Goal: Book appointment/travel/reservation

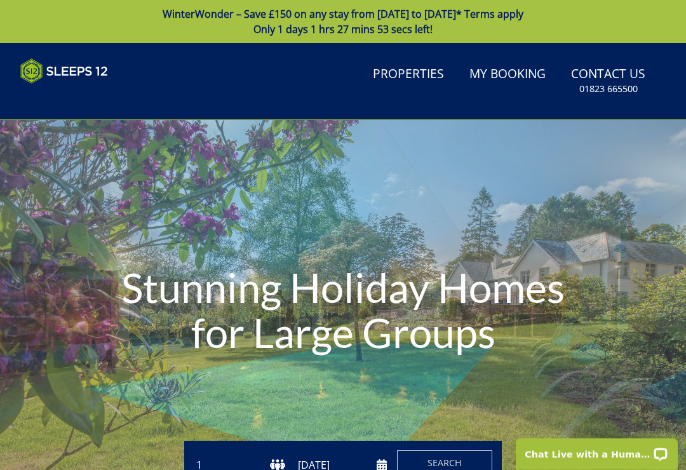
click at [402, 75] on link "Properties" at bounding box center [408, 74] width 81 height 29
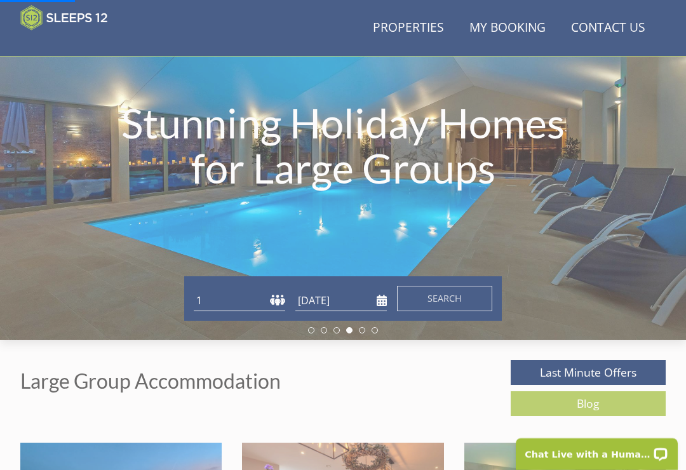
scroll to position [171, 0]
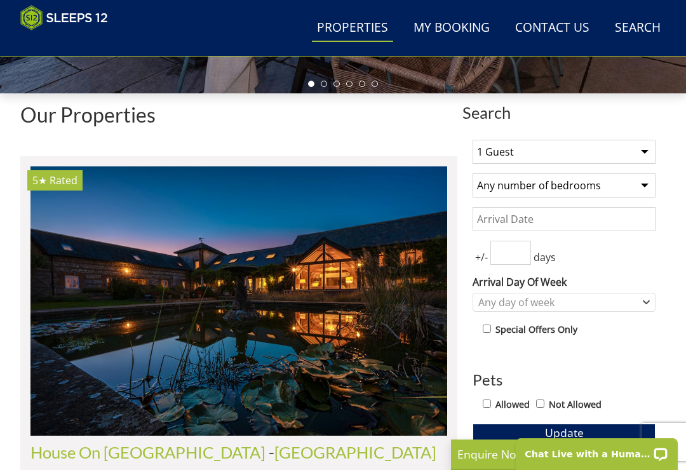
click at [644, 149] on select "1 Guest 2 Guests 3 Guests 4 Guests 5 Guests 6 Guests 7 Guests 8 Guests 9 Guests…" at bounding box center [563, 152] width 183 height 24
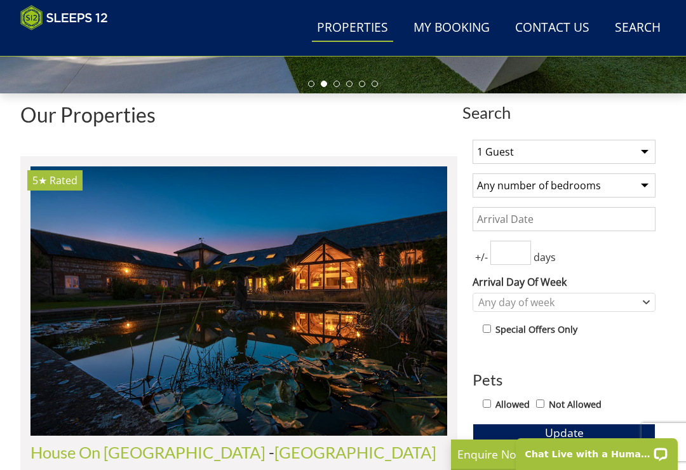
select select "8"
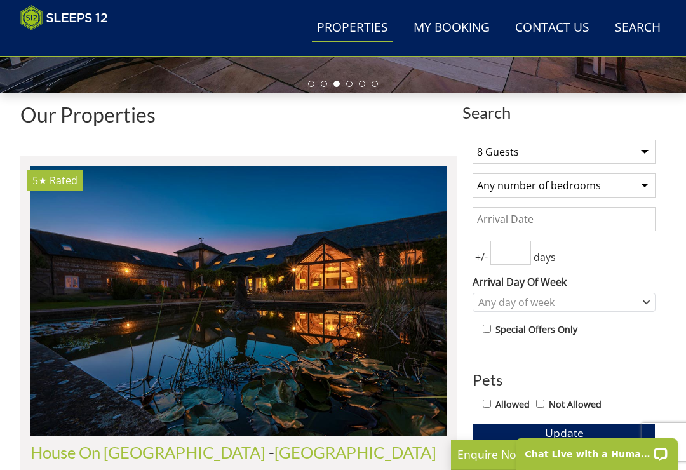
click at [644, 187] on select "Any number of bedrooms 1 Bedroom 2 Bedrooms 3 Bedrooms 4 Bedrooms 5 Bedrooms 6 …" at bounding box center [563, 185] width 183 height 24
select select "4"
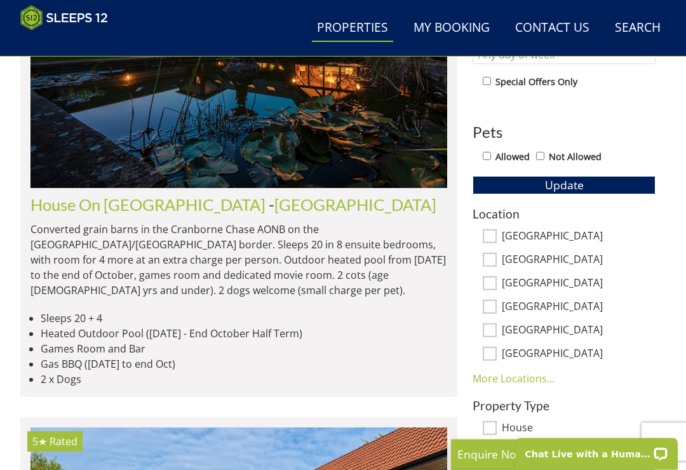
scroll to position [642, 0]
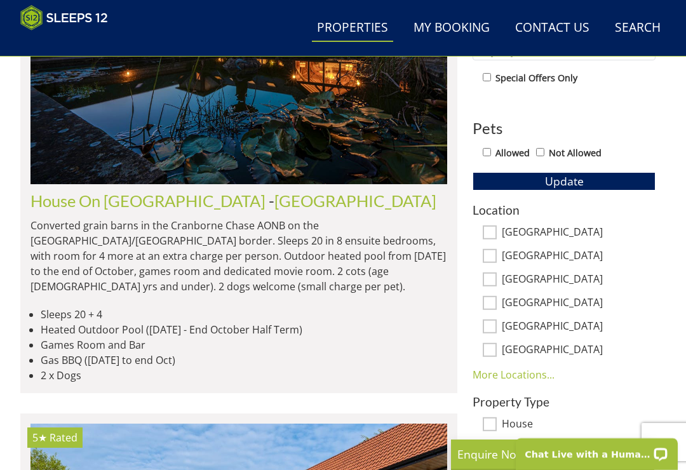
click at [504, 373] on link "More Locations..." at bounding box center [513, 375] width 82 height 14
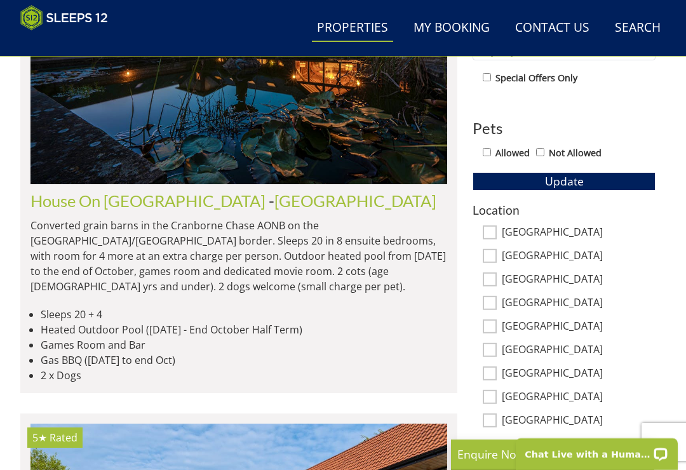
click at [494, 371] on input "[GEOGRAPHIC_DATA]" at bounding box center [490, 373] width 14 height 14
checkbox input "true"
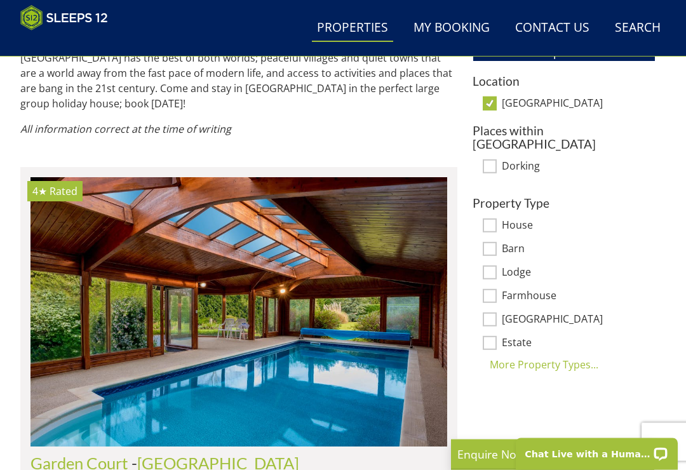
scroll to position [771, 0]
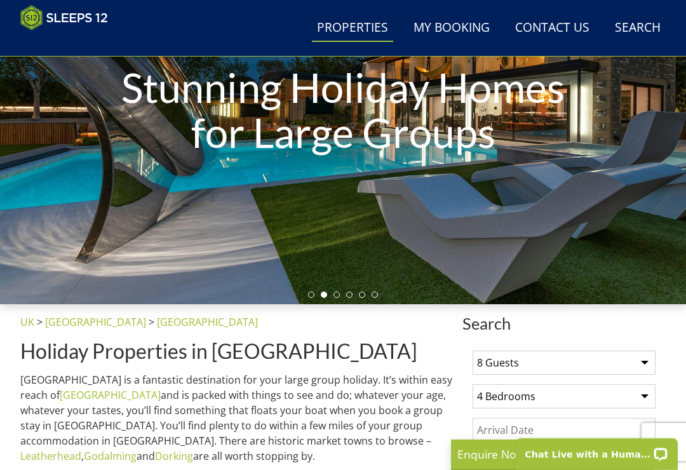
click at [641, 31] on link "Search Check Availability" at bounding box center [638, 28] width 56 height 29
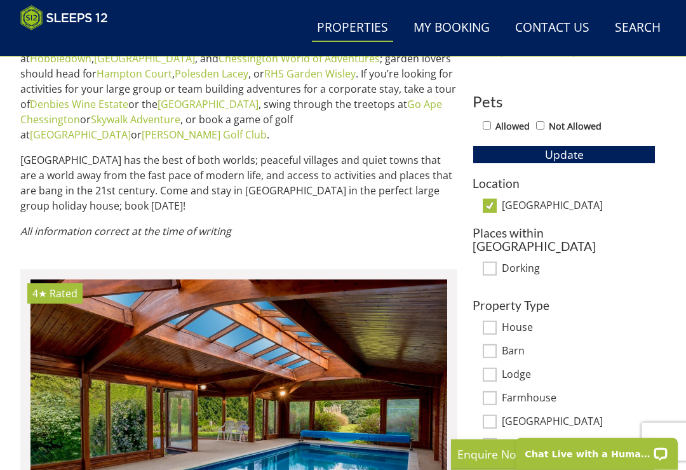
scroll to position [660, 0]
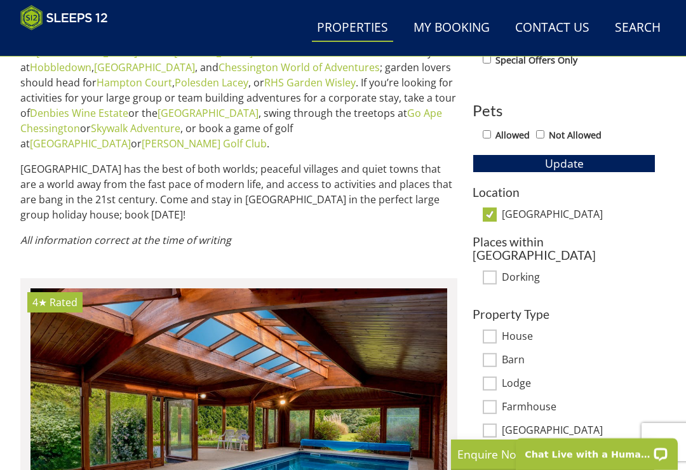
click at [559, 165] on span "Update" at bounding box center [564, 163] width 39 height 15
click at [491, 190] on h3 "Location" at bounding box center [563, 191] width 183 height 13
click at [496, 215] on input "[GEOGRAPHIC_DATA]" at bounding box center [490, 215] width 14 height 14
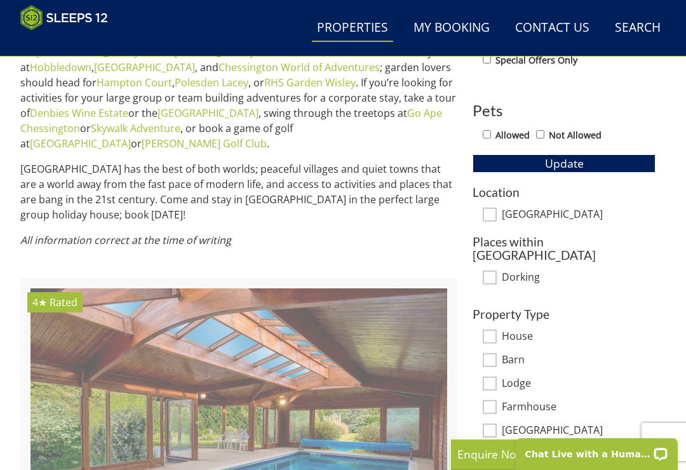
click at [516, 215] on label "[GEOGRAPHIC_DATA]" at bounding box center [579, 215] width 154 height 14
click at [497, 215] on input "[GEOGRAPHIC_DATA]" at bounding box center [490, 215] width 14 height 14
checkbox input "true"
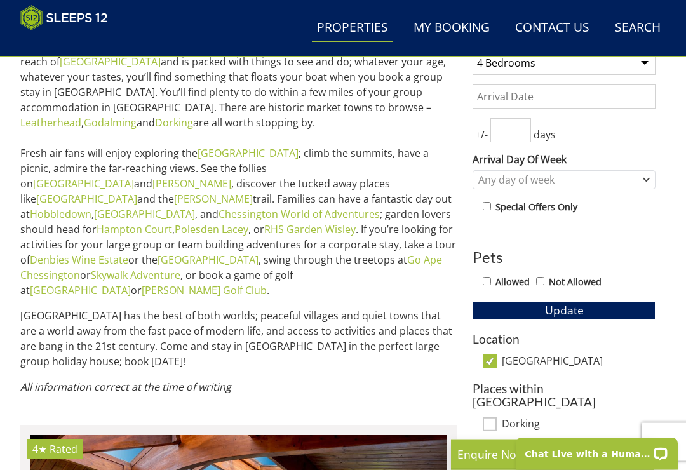
scroll to position [514, 0]
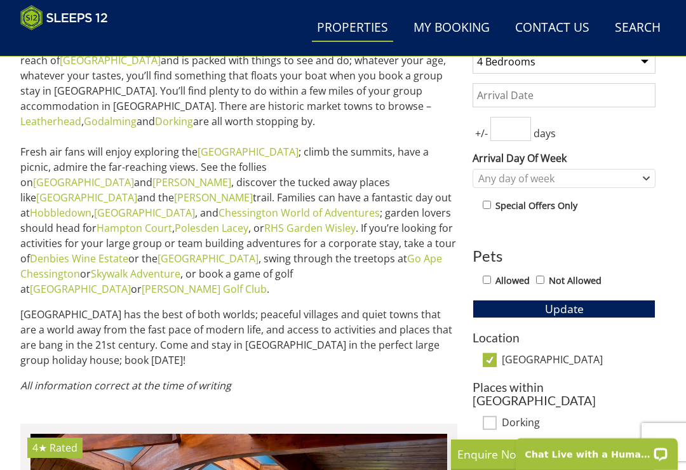
click at [557, 305] on span "Update" at bounding box center [564, 308] width 39 height 15
click at [490, 337] on h3 "Location" at bounding box center [563, 337] width 183 height 13
click at [503, 361] on label "[GEOGRAPHIC_DATA]" at bounding box center [579, 361] width 154 height 14
click at [497, 361] on input "[GEOGRAPHIC_DATA]" at bounding box center [490, 360] width 14 height 14
checkbox input "false"
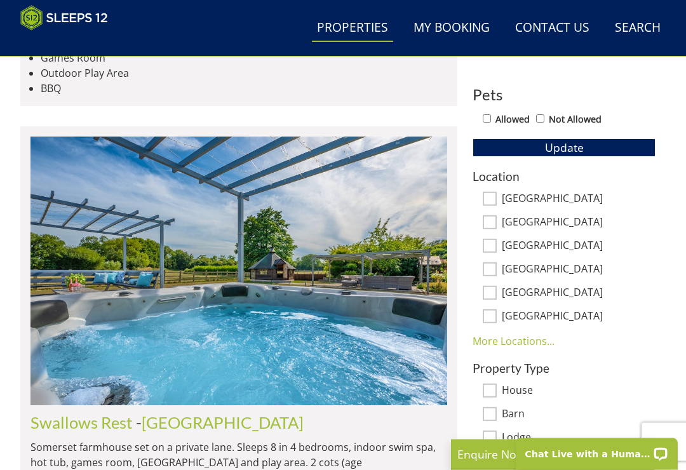
scroll to position [676, 0]
click at [497, 341] on link "More Locations..." at bounding box center [513, 341] width 82 height 14
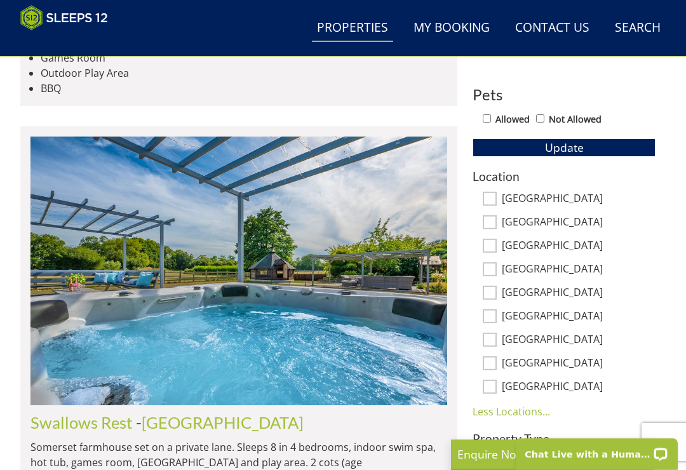
click at [493, 361] on input "East Sussex" at bounding box center [490, 363] width 14 height 14
checkbox input "true"
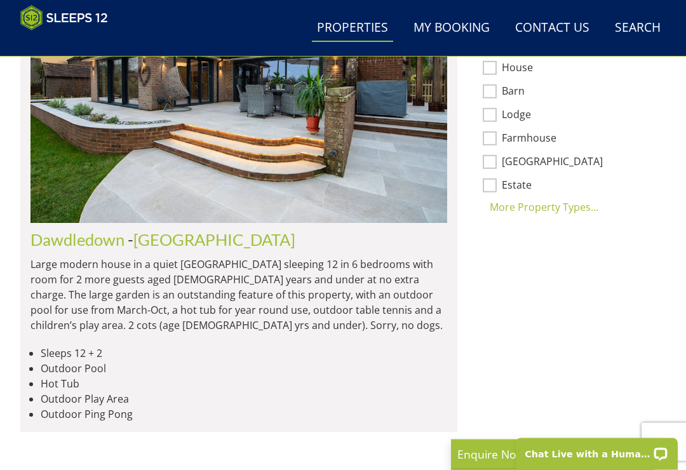
scroll to position [929, 0]
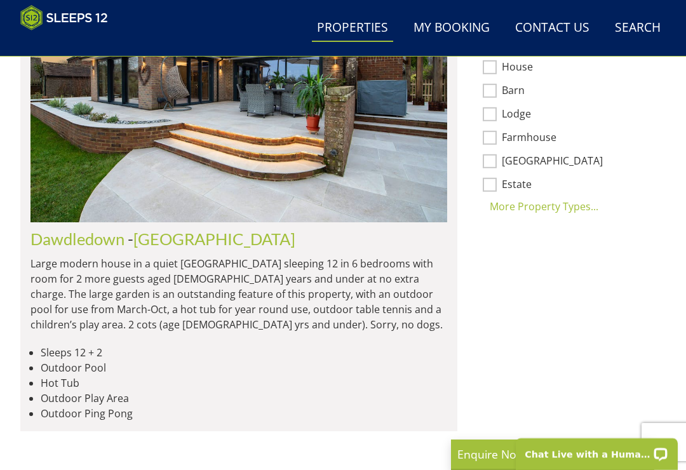
click at [140, 229] on link "East Sussex" at bounding box center [214, 238] width 162 height 19
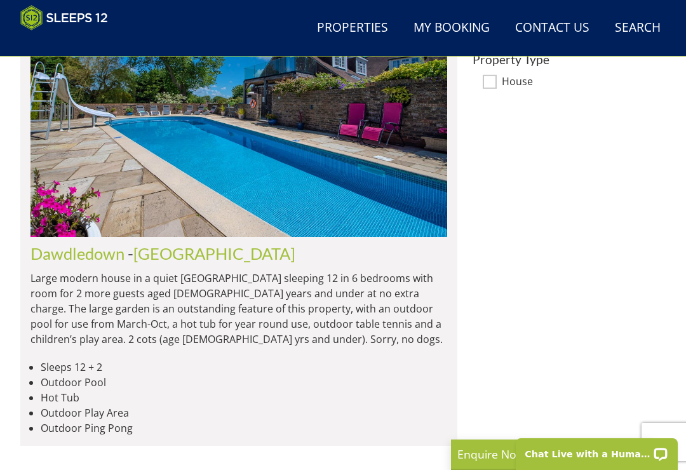
scroll to position [912, 0]
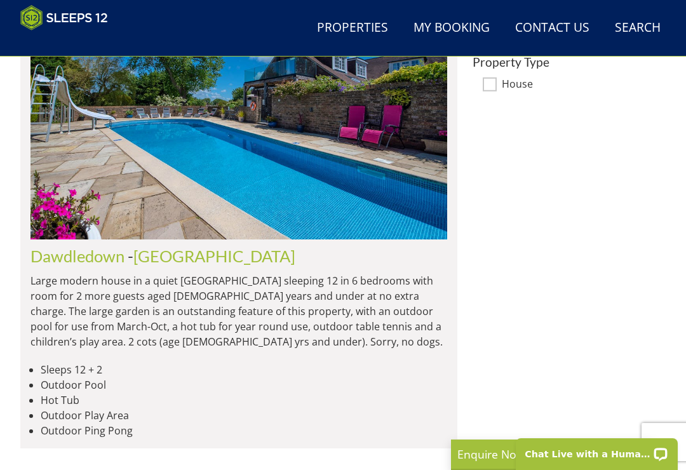
click at [146, 246] on link "East Sussex" at bounding box center [214, 255] width 162 height 19
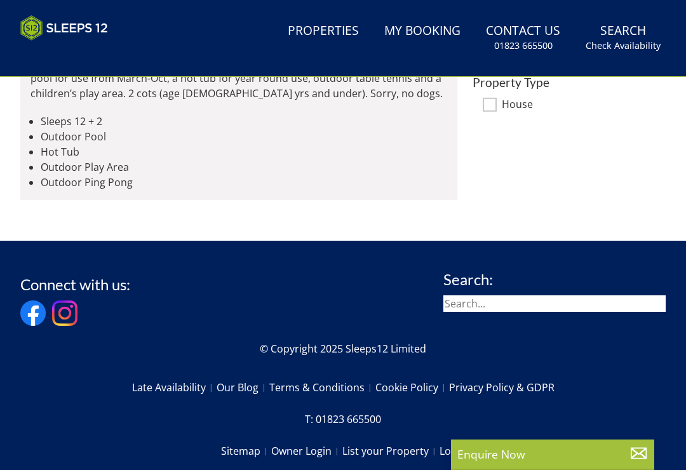
scroll to position [0, 0]
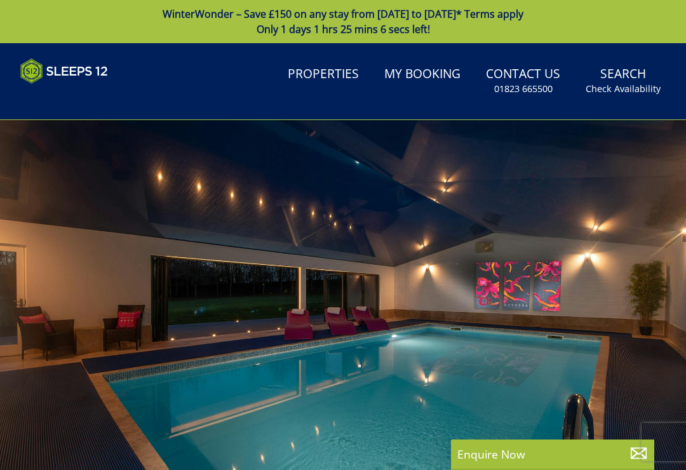
click at [74, 229] on div at bounding box center [343, 312] width 686 height 384
select select "8"
select select "4"
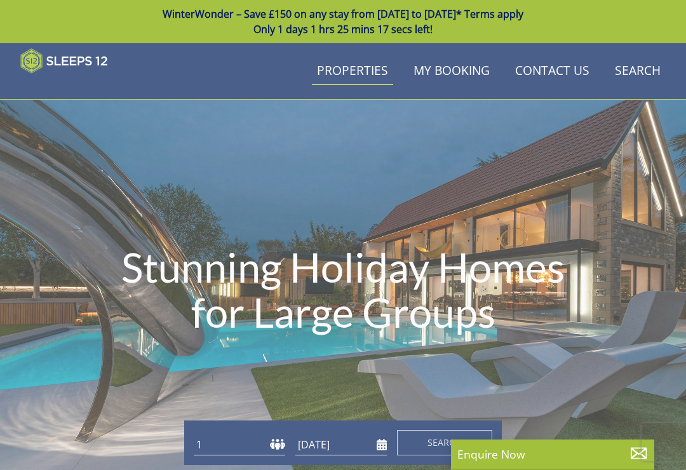
scroll to position [929, 0]
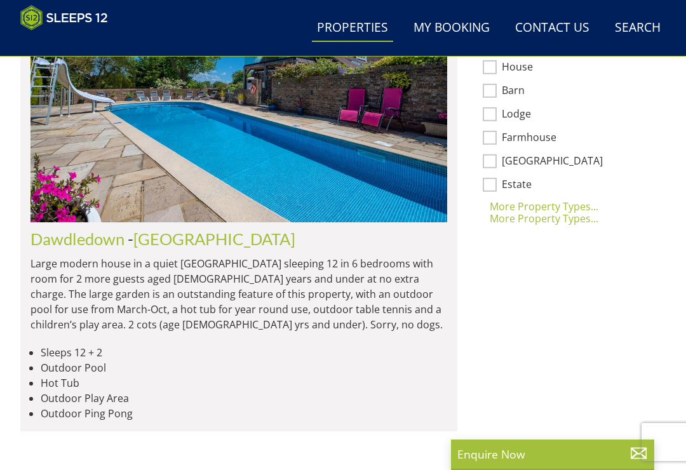
click at [76, 229] on link "Dawdledown" at bounding box center [77, 238] width 94 height 19
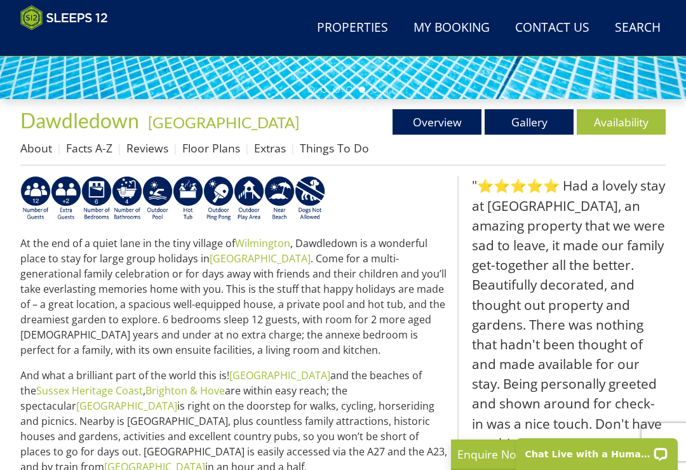
scroll to position [357, 0]
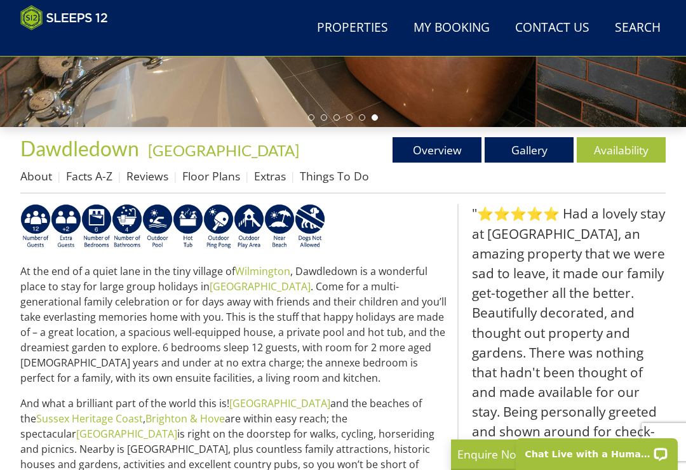
click at [624, 149] on link "Availability" at bounding box center [621, 149] width 89 height 25
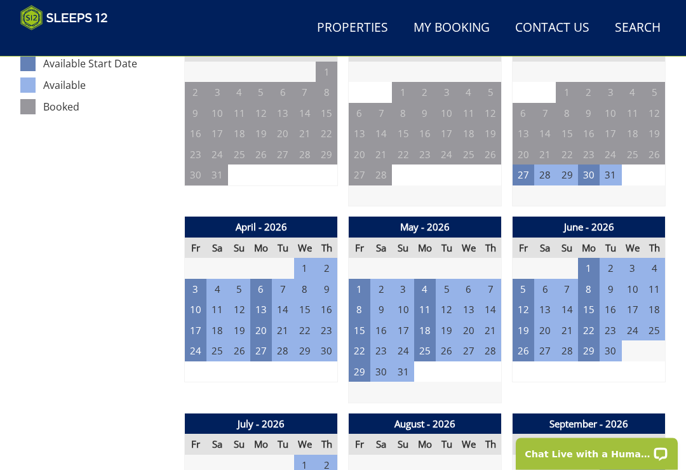
scroll to position [737, 0]
click at [591, 323] on td "22" at bounding box center [589, 330] width 22 height 21
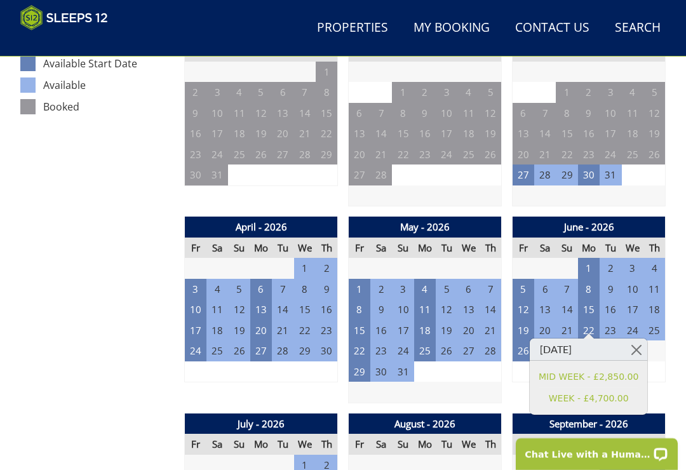
click at [524, 322] on td "19" at bounding box center [523, 330] width 22 height 21
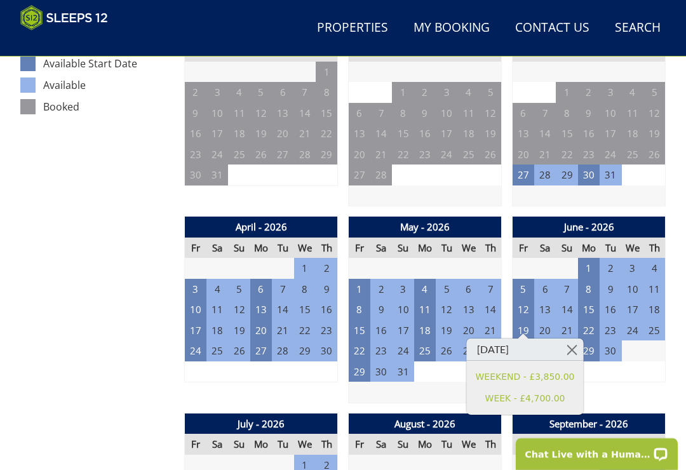
click at [523, 299] on td "12" at bounding box center [523, 309] width 22 height 21
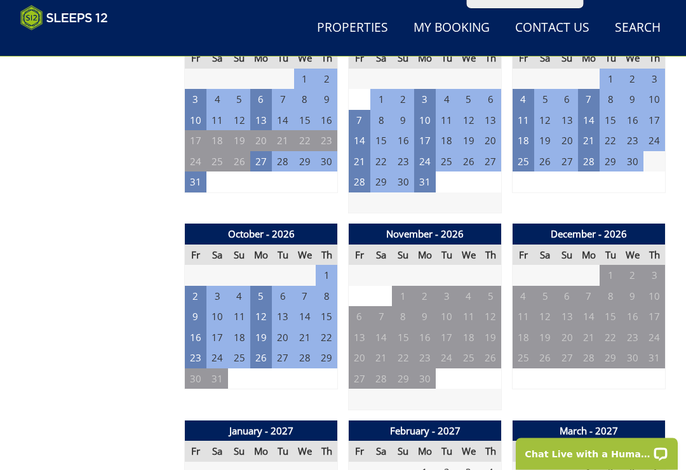
scroll to position [1128, 0]
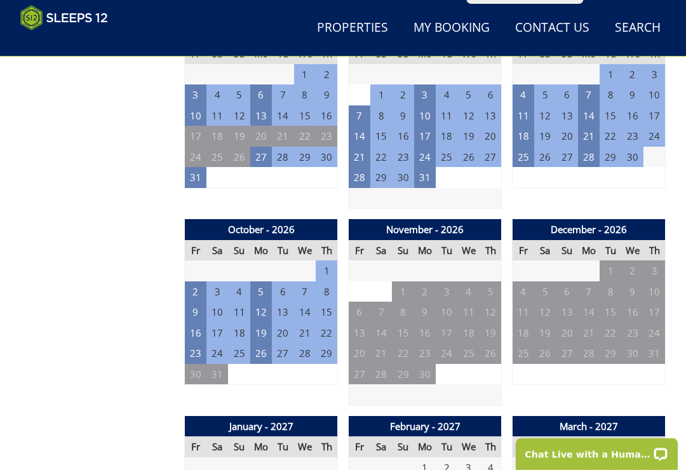
click at [265, 302] on td "12" at bounding box center [261, 312] width 22 height 21
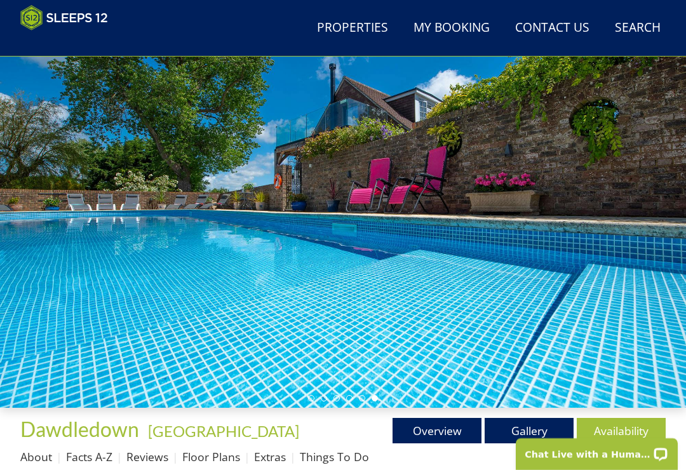
scroll to position [0, 0]
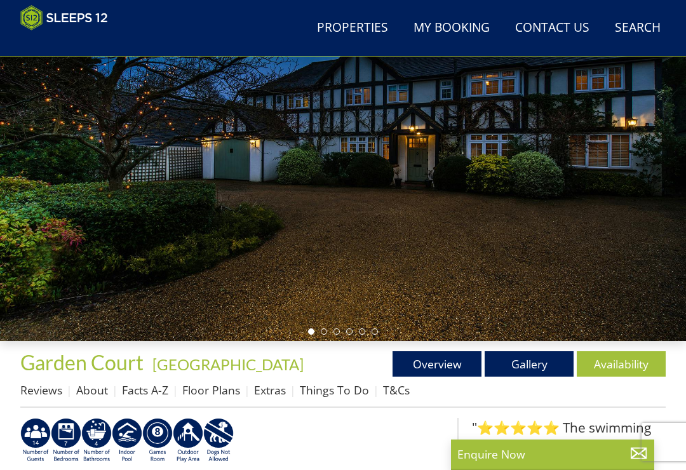
scroll to position [158, 0]
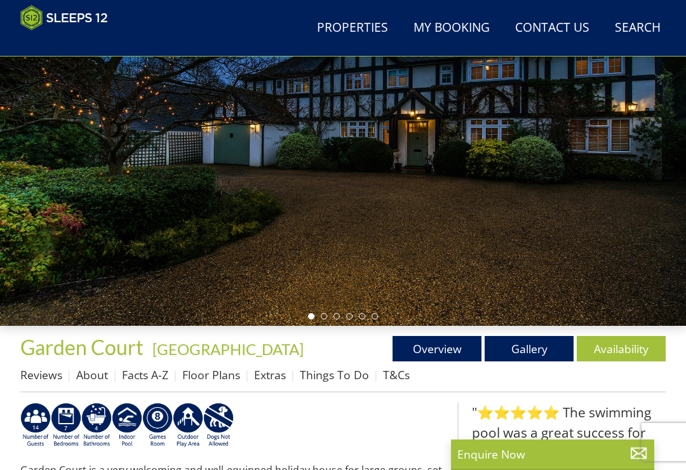
click at [528, 347] on link "Gallery" at bounding box center [528, 348] width 89 height 25
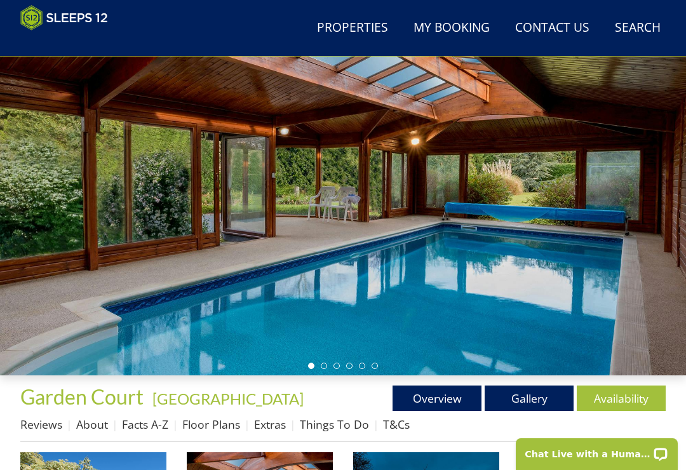
scroll to position [12, 0]
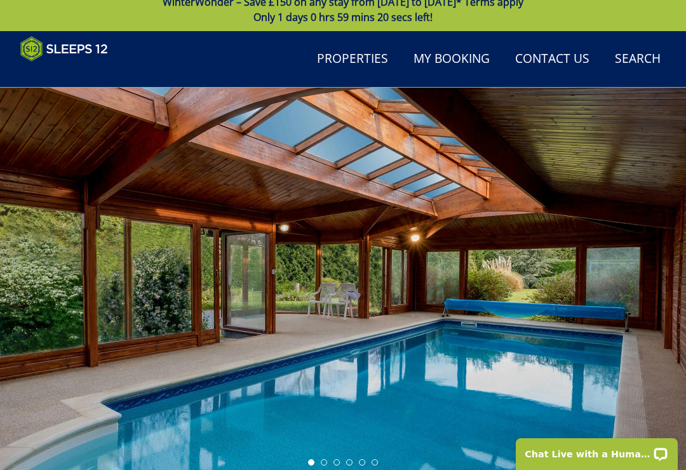
click at [249, 300] on div at bounding box center [343, 280] width 686 height 384
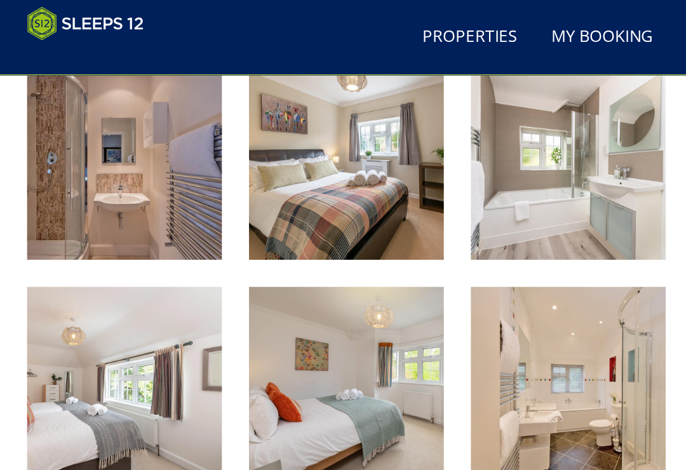
scroll to position [1253, 0]
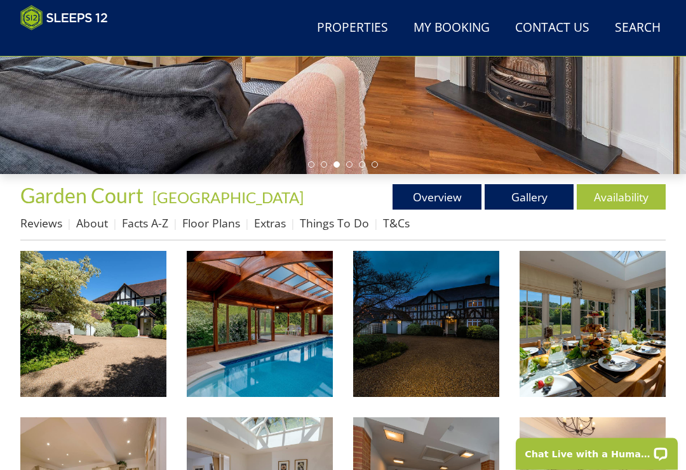
scroll to position [325, 0]
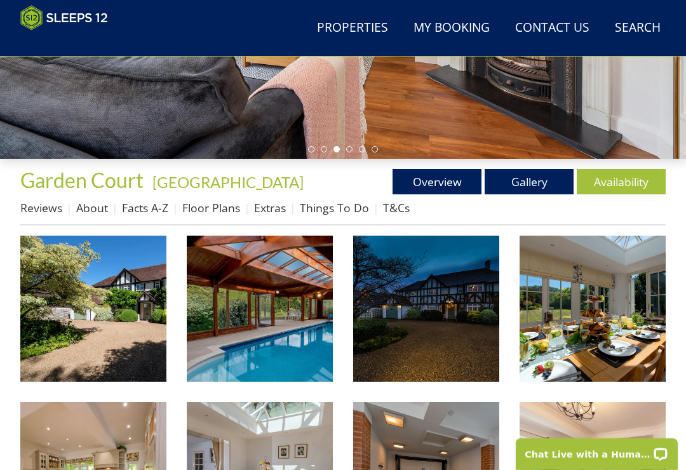
click at [624, 183] on link "Availability" at bounding box center [621, 181] width 89 height 25
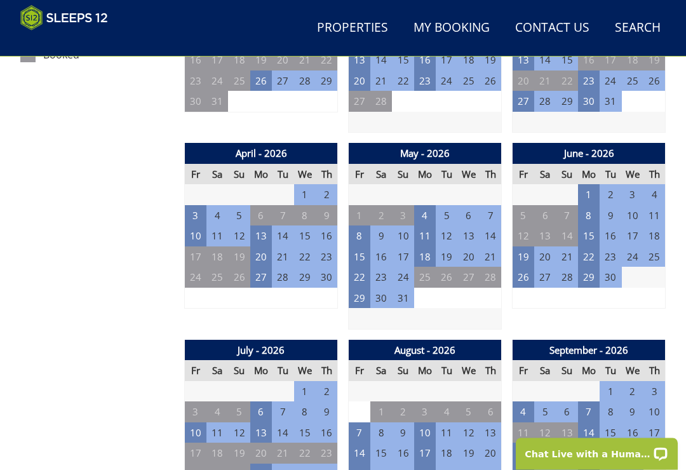
scroll to position [810, 0]
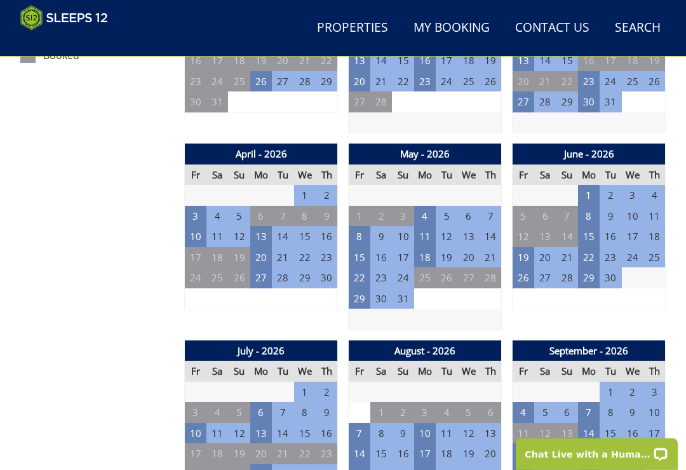
click at [529, 252] on td "19" at bounding box center [523, 257] width 22 height 21
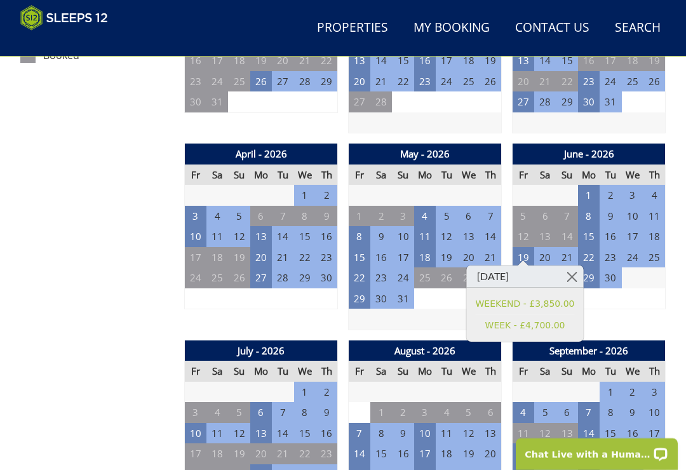
click at [592, 250] on td "22" at bounding box center [589, 257] width 22 height 21
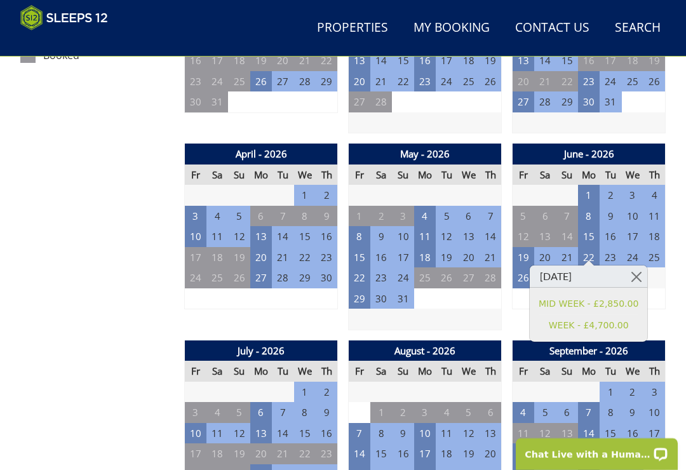
click at [428, 251] on td "18" at bounding box center [425, 257] width 22 height 21
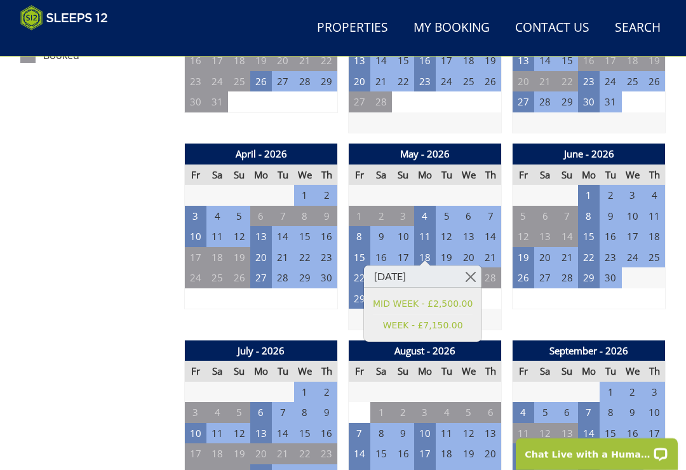
click at [361, 248] on td "15" at bounding box center [360, 257] width 22 height 21
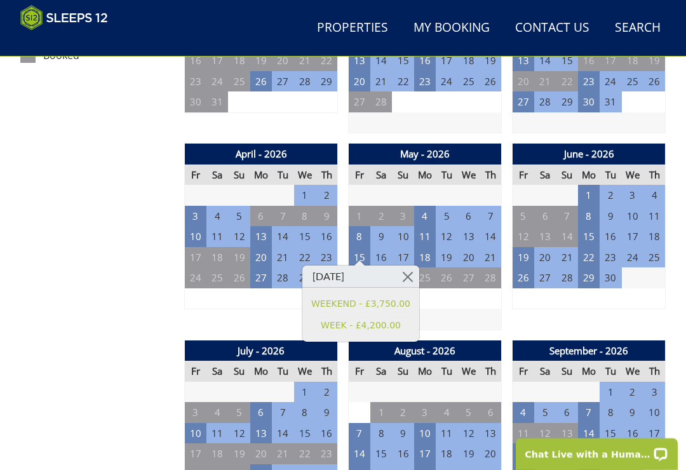
click at [264, 226] on td "13" at bounding box center [261, 236] width 22 height 21
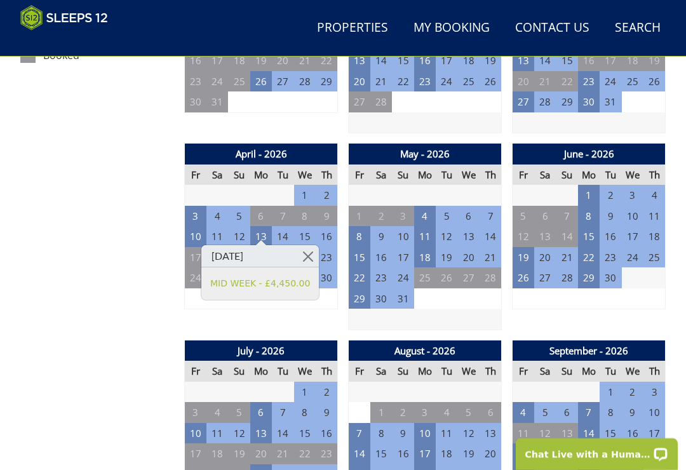
click at [194, 228] on td "10" at bounding box center [196, 236] width 22 height 21
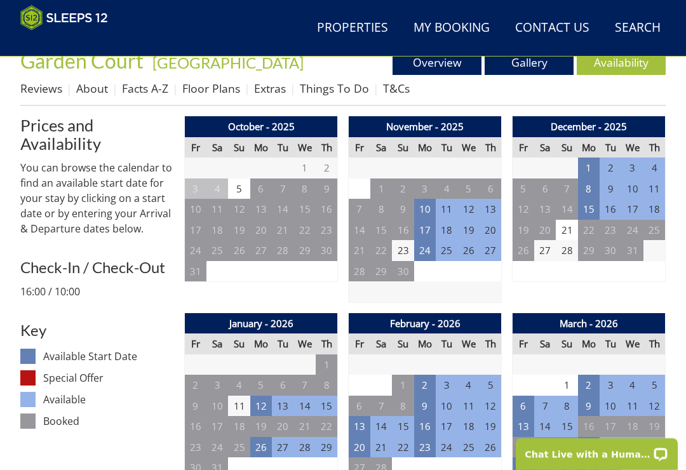
scroll to position [446, 0]
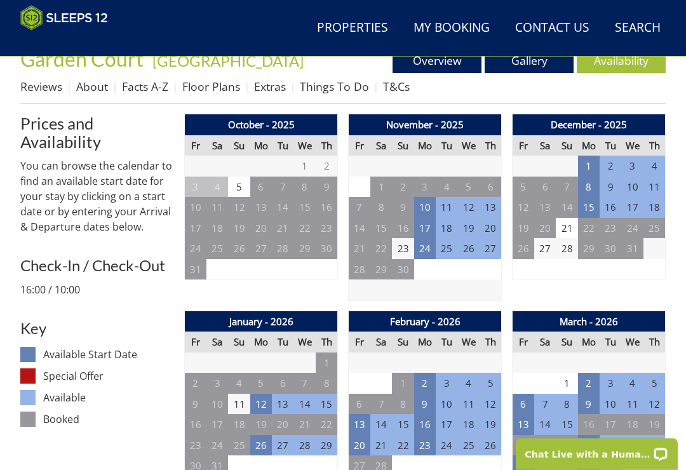
click at [429, 207] on td "10" at bounding box center [425, 207] width 22 height 21
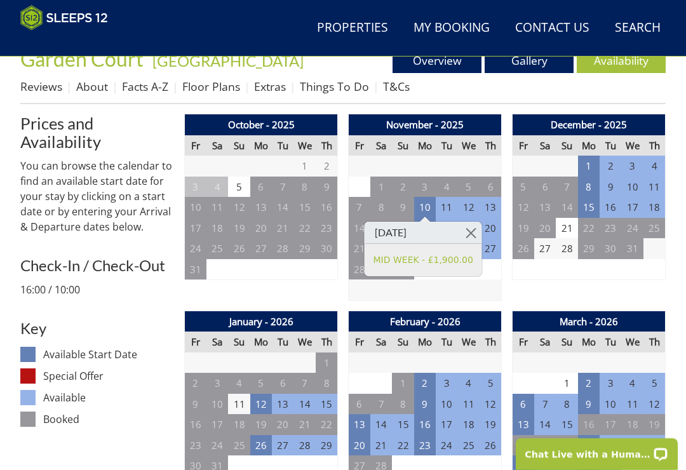
click at [480, 229] on link at bounding box center [471, 233] width 22 height 22
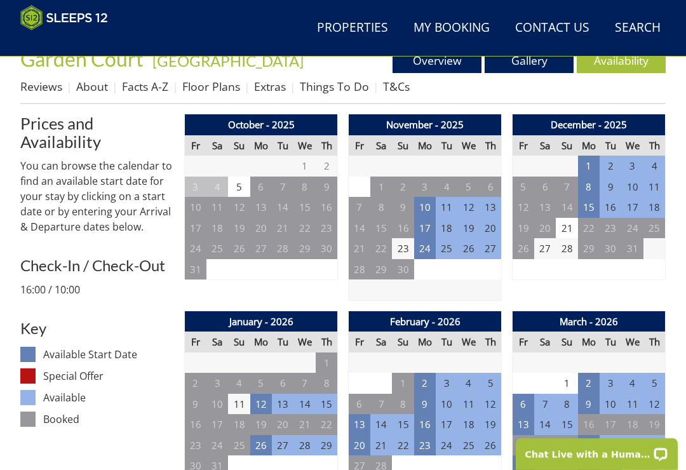
click at [422, 228] on td "17" at bounding box center [425, 228] width 22 height 21
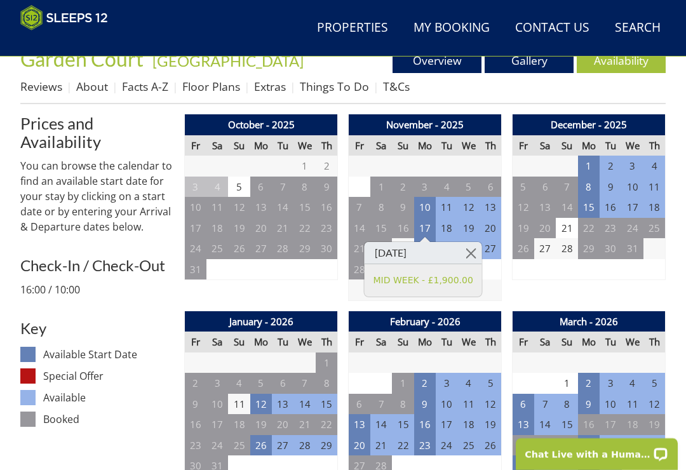
click at [480, 252] on link at bounding box center [471, 253] width 22 height 22
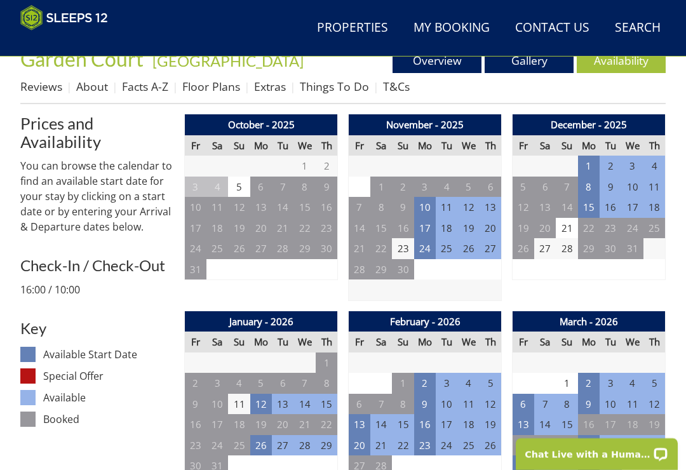
click at [427, 245] on td "24" at bounding box center [425, 248] width 22 height 21
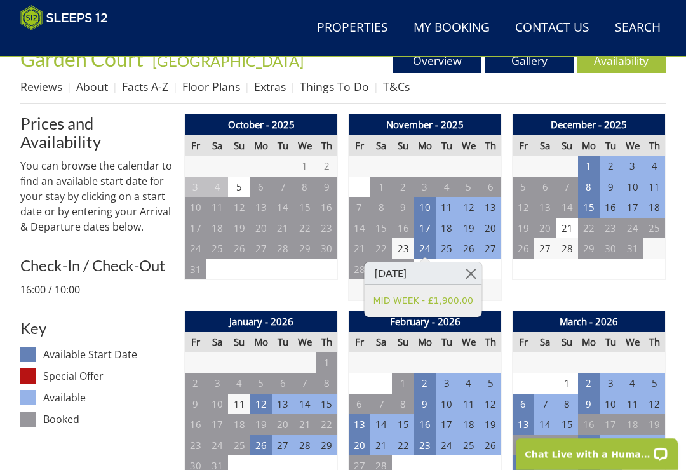
click at [424, 243] on td "24" at bounding box center [425, 248] width 22 height 21
click at [478, 269] on link at bounding box center [471, 273] width 22 height 22
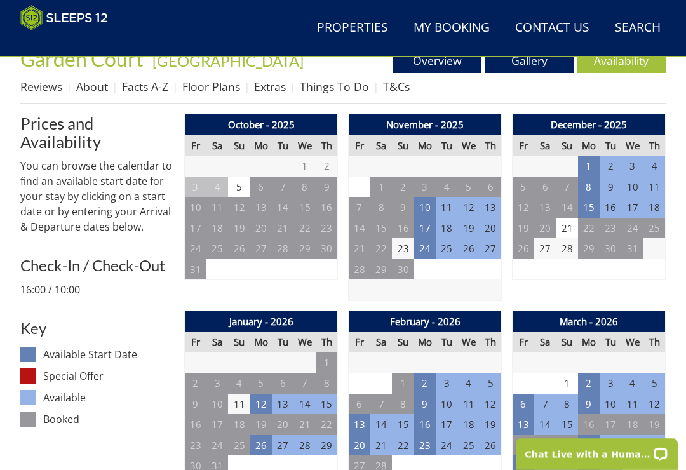
click at [587, 162] on td "1" at bounding box center [589, 166] width 22 height 21
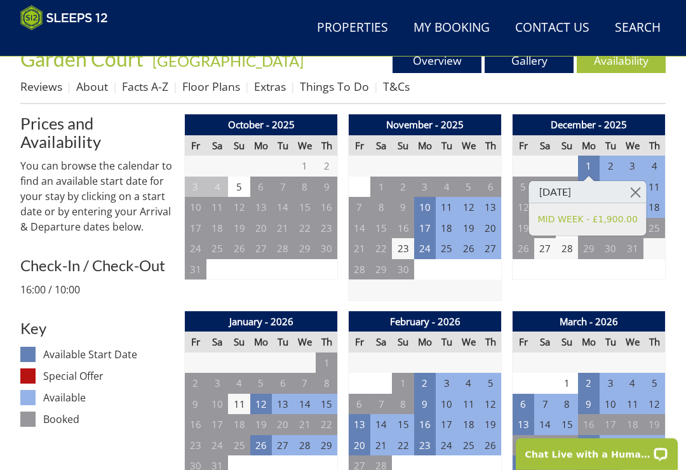
click at [645, 193] on link at bounding box center [635, 192] width 22 height 22
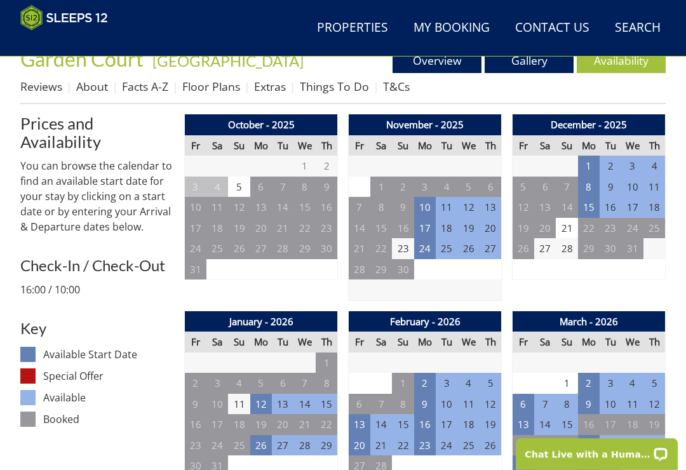
click at [594, 187] on td "8" at bounding box center [589, 187] width 22 height 21
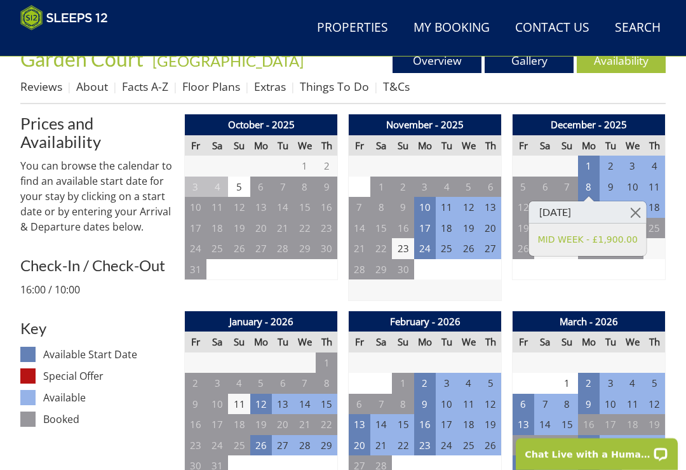
click at [641, 212] on link at bounding box center [635, 212] width 22 height 22
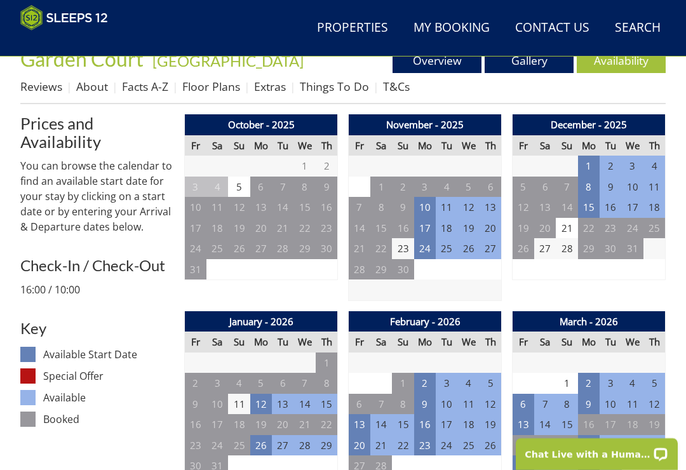
click at [592, 206] on td "15" at bounding box center [589, 207] width 22 height 21
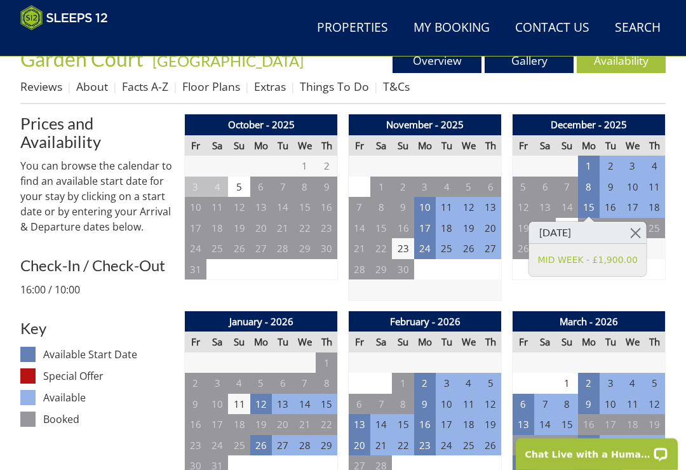
click at [639, 232] on link at bounding box center [635, 233] width 22 height 22
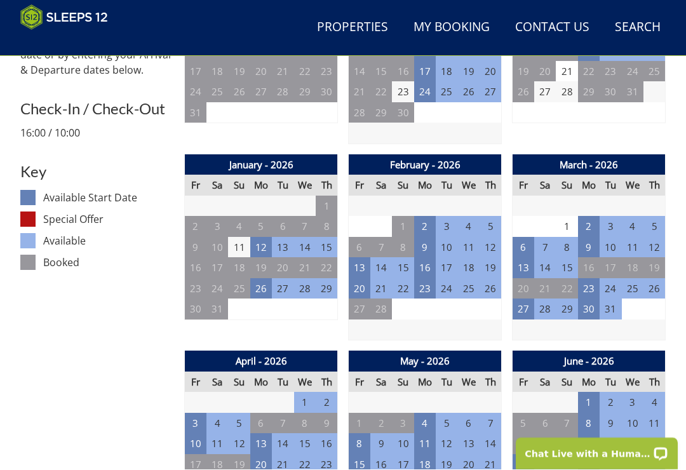
scroll to position [603, 0]
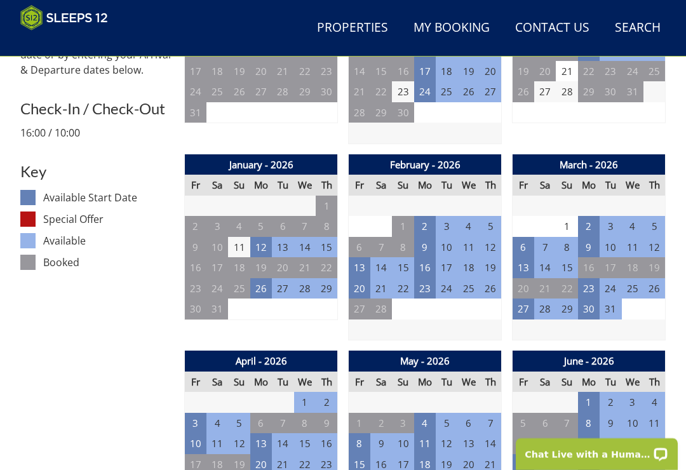
click at [267, 238] on td "12" at bounding box center [261, 247] width 22 height 21
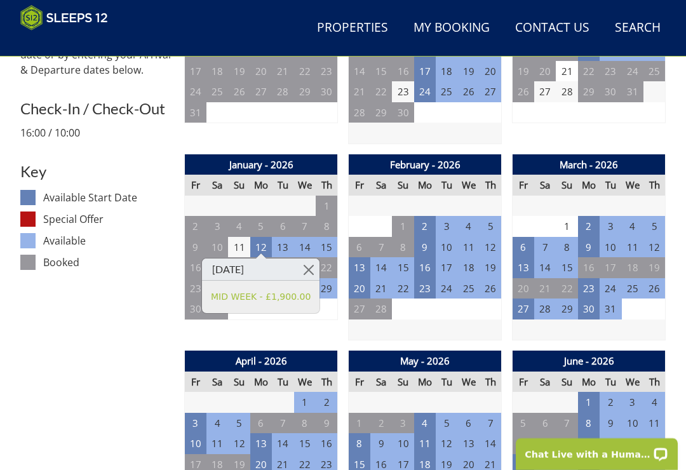
click at [312, 264] on link at bounding box center [308, 269] width 22 height 22
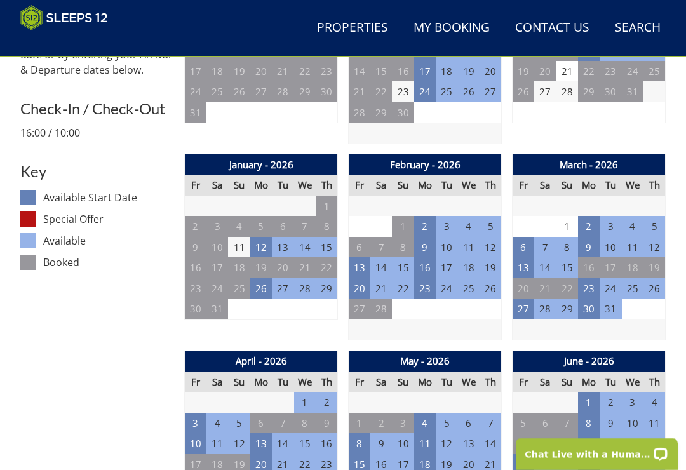
click at [272, 286] on td "26" at bounding box center [261, 288] width 22 height 21
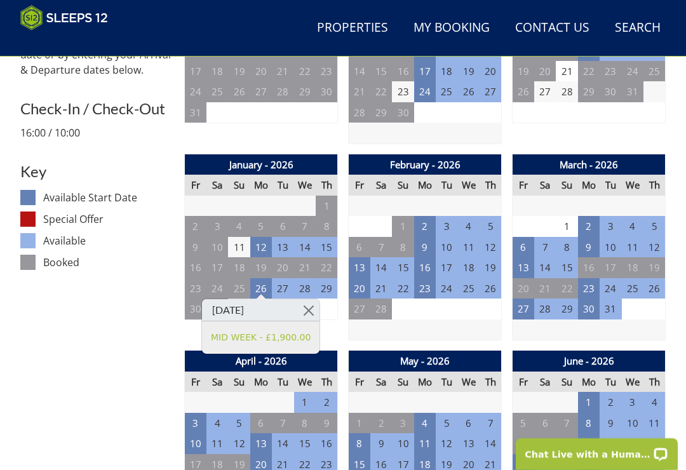
click at [323, 305] on td "5" at bounding box center [327, 308] width 22 height 21
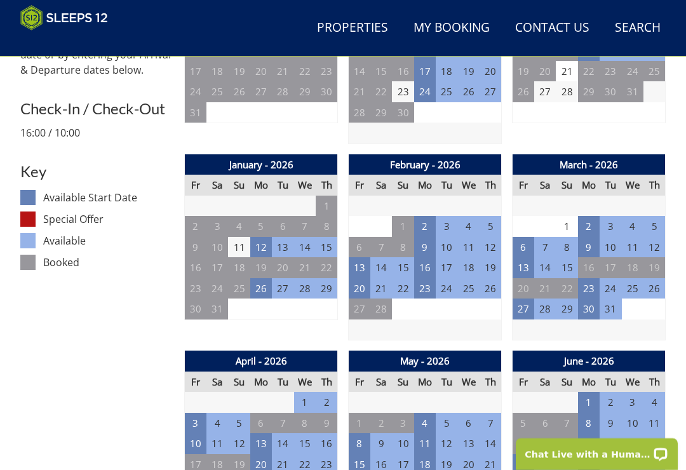
click at [360, 260] on td "13" at bounding box center [360, 267] width 22 height 21
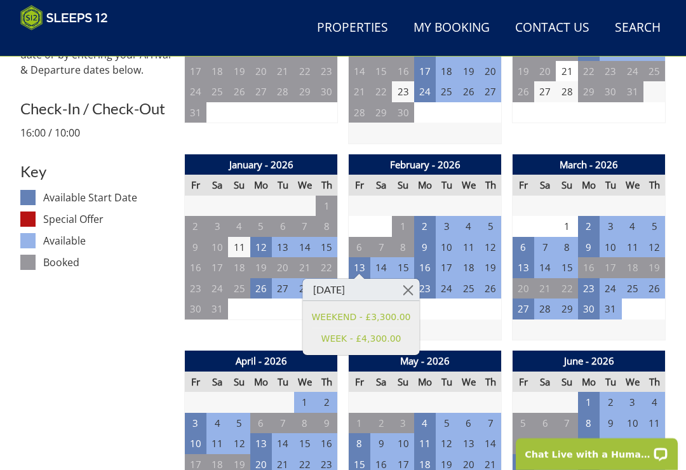
click at [431, 222] on td "2" at bounding box center [425, 226] width 22 height 21
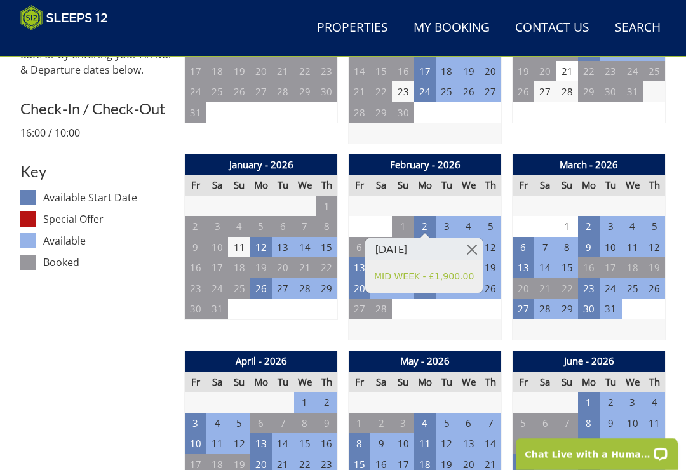
click at [354, 287] on td "20" at bounding box center [360, 288] width 22 height 21
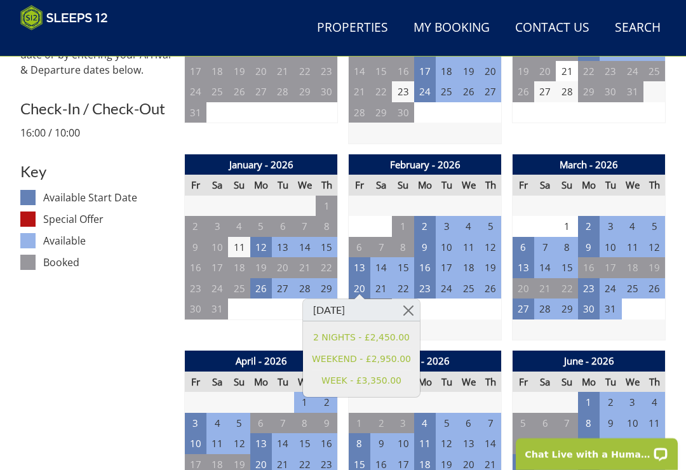
click at [364, 286] on td "20" at bounding box center [360, 288] width 22 height 21
click at [429, 284] on td "23" at bounding box center [425, 288] width 22 height 21
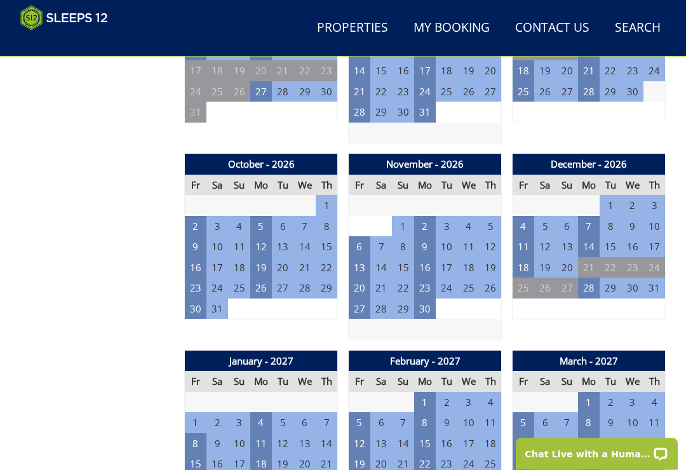
scroll to position [1193, 0]
click at [195, 216] on td "2" at bounding box center [196, 226] width 22 height 21
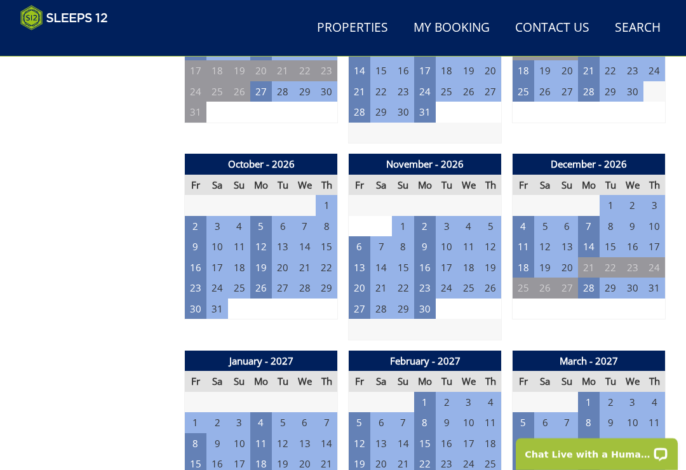
click at [269, 238] on td "12" at bounding box center [261, 246] width 22 height 21
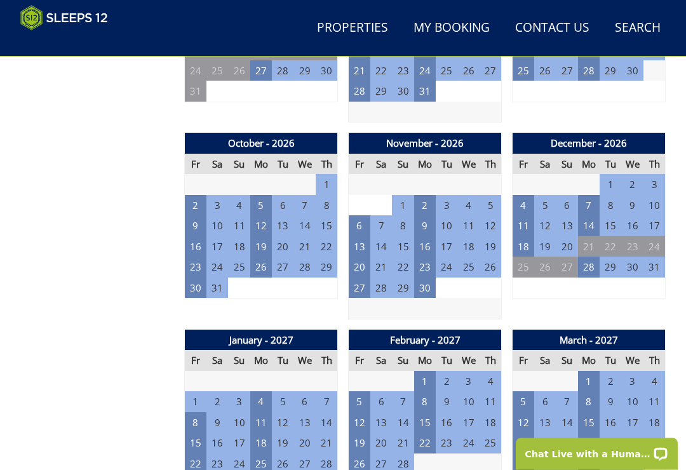
scroll to position [1217, 0]
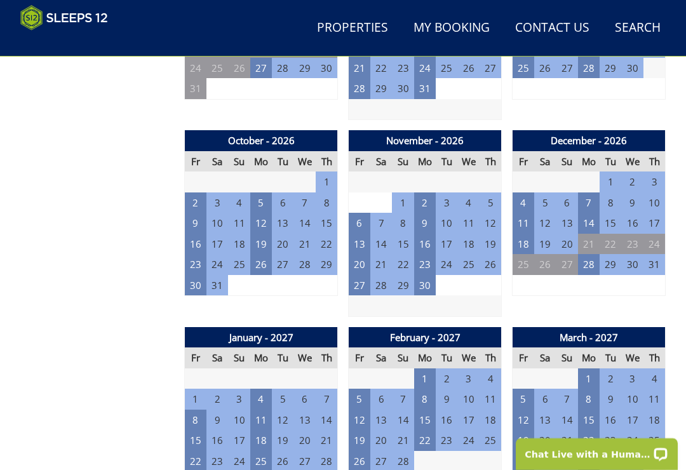
click at [432, 234] on td "16" at bounding box center [425, 244] width 22 height 21
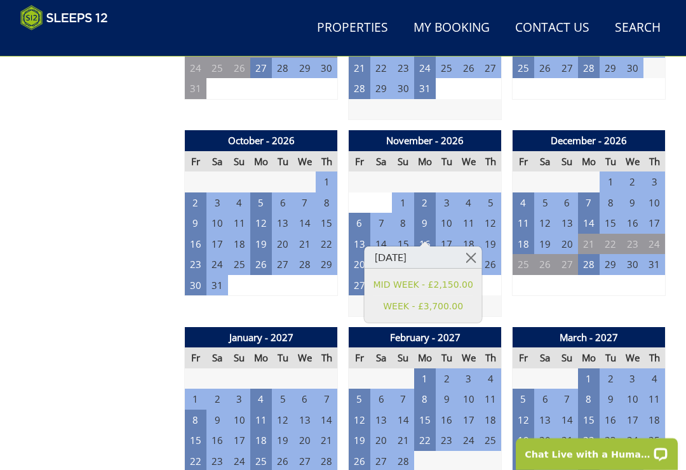
click at [482, 255] on link at bounding box center [471, 257] width 22 height 22
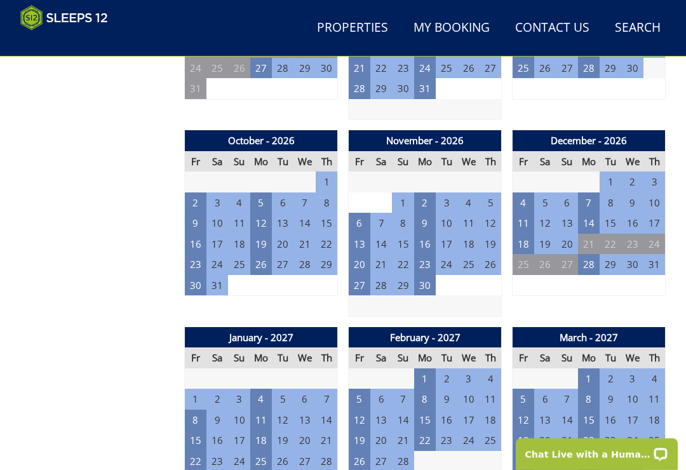
click at [199, 192] on td "2" at bounding box center [196, 202] width 22 height 21
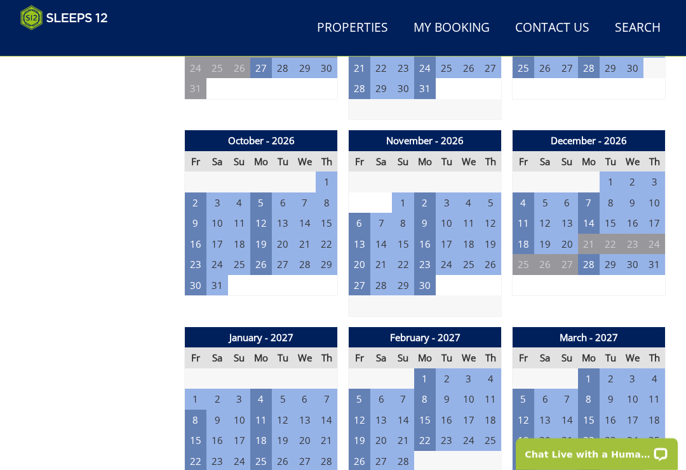
click at [367, 213] on td "6" at bounding box center [360, 223] width 22 height 21
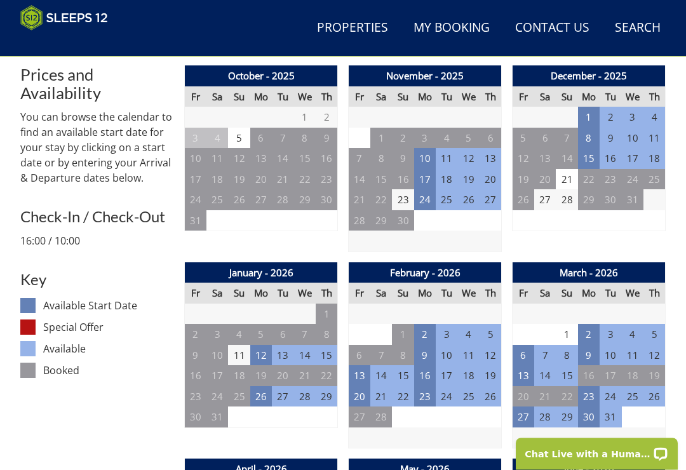
scroll to position [495, 0]
